Goal: Task Accomplishment & Management: Complete application form

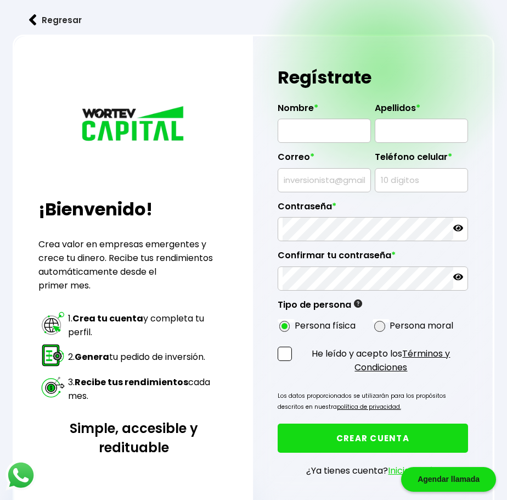
click at [307, 137] on input "text" at bounding box center [324, 130] width 83 height 23
type input "[PERSON_NAME]"
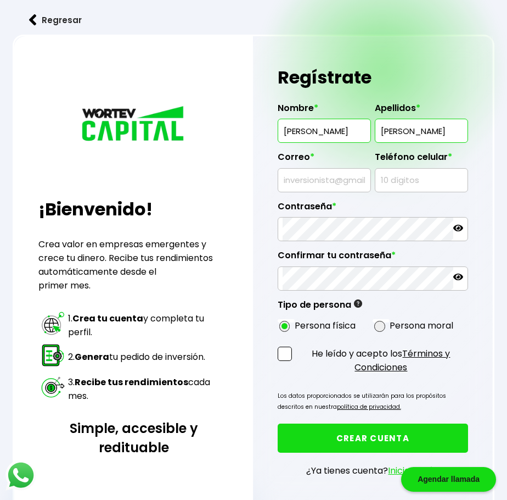
type input "[PERSON_NAME]"
type input "[EMAIL_ADDRESS][DOMAIN_NAME]"
click at [407, 180] on input "text" at bounding box center [421, 180] width 83 height 23
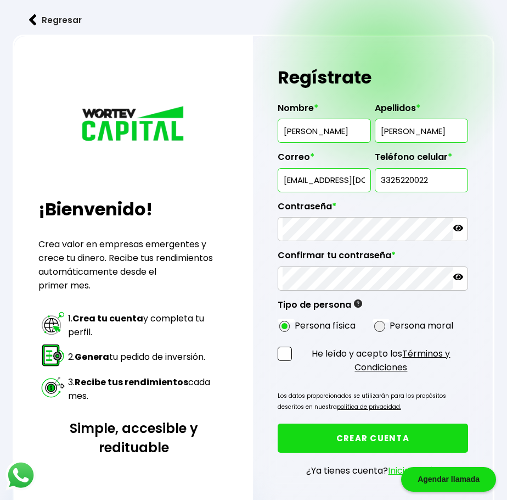
type input "3325220022"
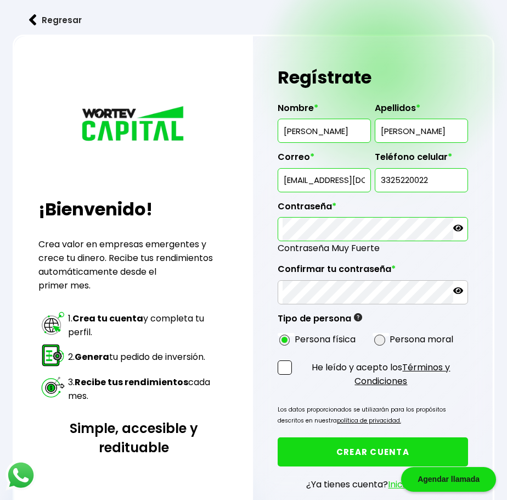
click at [454, 228] on icon at bounding box center [458, 228] width 10 height 7
click at [285, 377] on label "He leído y acepto los Términos y Condiciones" at bounding box center [373, 373] width 191 height 27
click at [296, 389] on input "He leído y acepto los Términos y Condiciones" at bounding box center [296, 389] width 0 height 0
click at [390, 442] on button "CREAR CUENTA" at bounding box center [373, 451] width 191 height 29
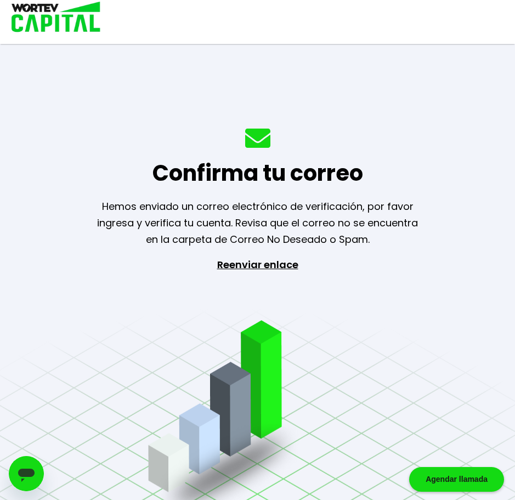
click at [23, 476] on icon "Abrir ventana de mensajería" at bounding box center [26, 474] width 16 height 13
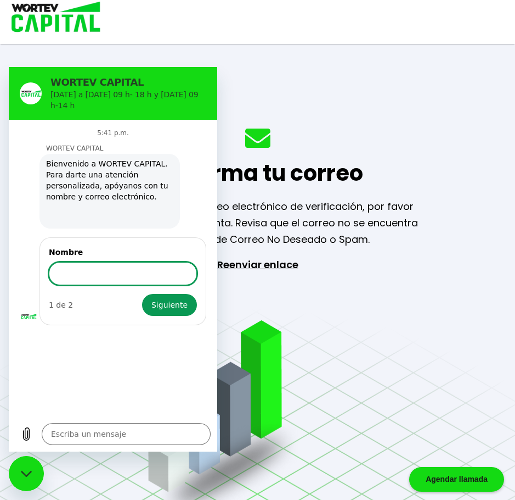
click at [324, 231] on p "Hemos enviado un correo electrónico de verificación, por favor ingresa y verifi…" at bounding box center [257, 222] width 349 height 49
type textarea "x"
click at [269, 252] on div "Confirma tu correo Hemos enviado un correo electrónico de verificación, por fav…" at bounding box center [257, 250] width 515 height 500
click at [125, 262] on input "Nombre" at bounding box center [123, 273] width 148 height 23
type input "[PERSON_NAME]"
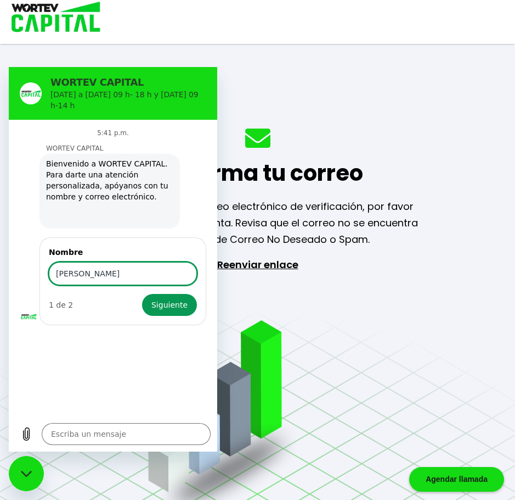
click at [142, 294] on button "Siguiente" at bounding box center [169, 305] width 55 height 22
type textarea "x"
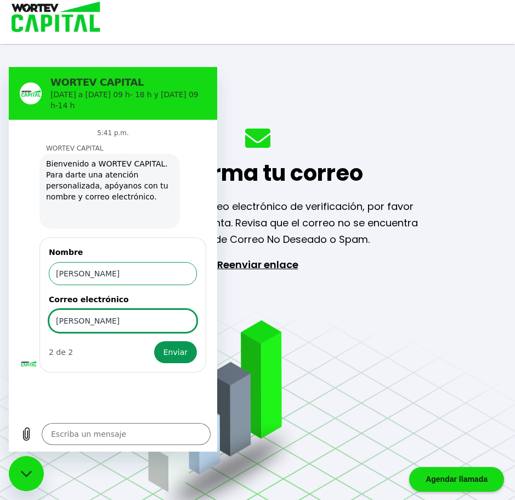
click at [154, 341] on button "Enviar" at bounding box center [175, 352] width 43 height 22
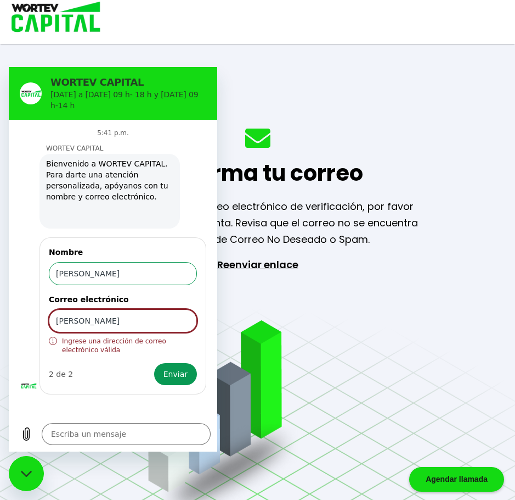
type input "[PERSON_NAME]"
click at [154, 363] on button "Enviar" at bounding box center [175, 374] width 43 height 22
drag, startPoint x: 154, startPoint y: 315, endPoint x: 54, endPoint y: 304, distance: 101.0
click at [54, 309] on input "[PERSON_NAME]" at bounding box center [123, 320] width 148 height 23
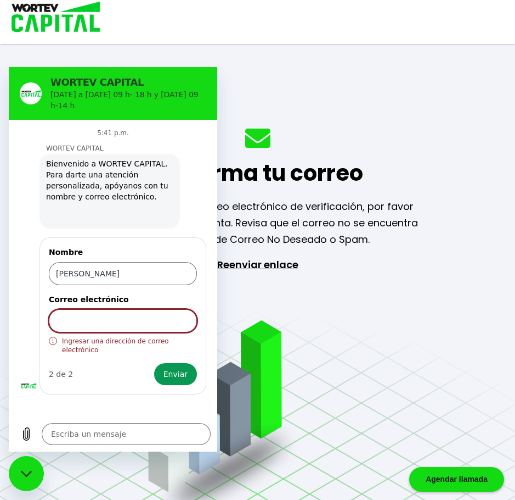
click at [373, 322] on div "Confirma tu correo Hemos enviado un correo electrónico de verificación, por fav…" at bounding box center [257, 250] width 515 height 500
click at [91, 104] on section "WORTEV CAPITAL [DATE] a [DATE] 09 h- 18 h y [DATE] 09 h-14 h" at bounding box center [113, 93] width 209 height 53
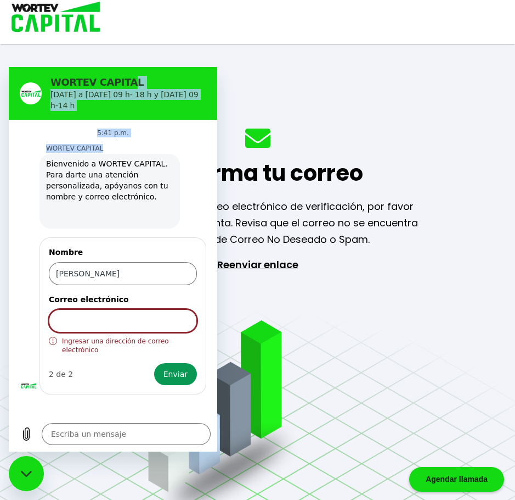
drag, startPoint x: 125, startPoint y: 76, endPoint x: 136, endPoint y: 164, distance: 89.1
click at [133, 156] on div "WORTEV CAPITAL [DATE] a [DATE] 09 h- 18 h y [DATE] 09 h-14 h 5:41 p.m. WORTEV C…" at bounding box center [113, 259] width 209 height 384
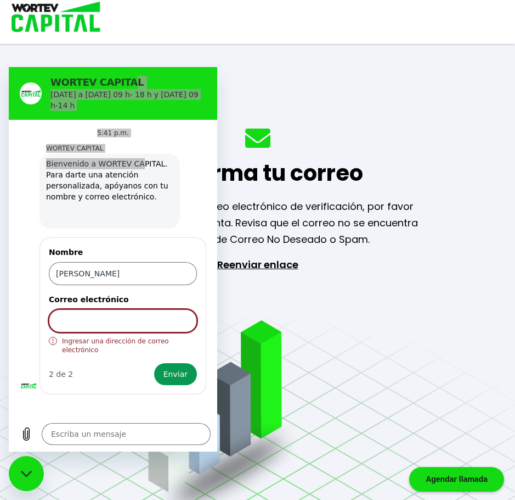
click at [28, 473] on icon "Cerrar ventana de mensajería" at bounding box center [27, 473] width 12 height 7
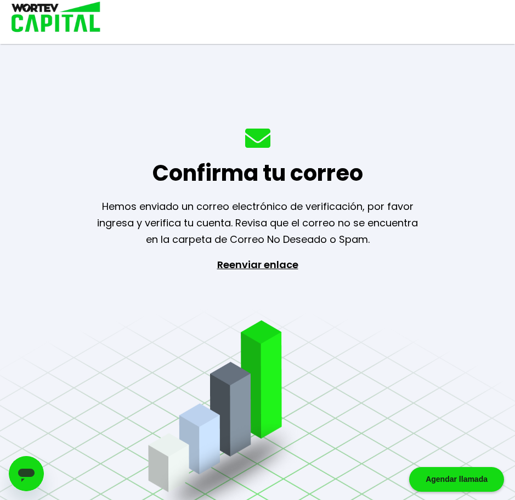
click at [483, 480] on div "Agendar llamada" at bounding box center [456, 479] width 95 height 25
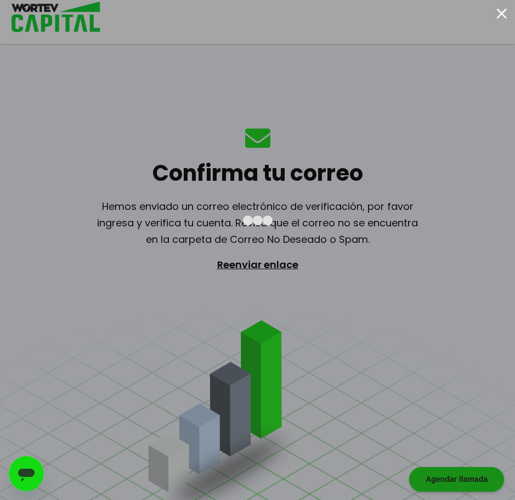
type textarea "x"
